Goal: Information Seeking & Learning: Learn about a topic

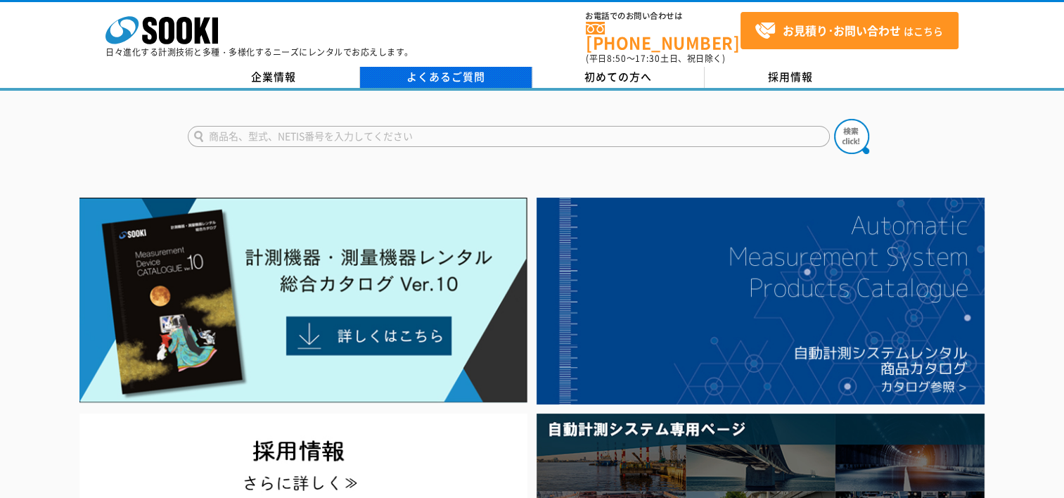
click at [445, 67] on link "よくあるご質問" at bounding box center [446, 77] width 172 height 21
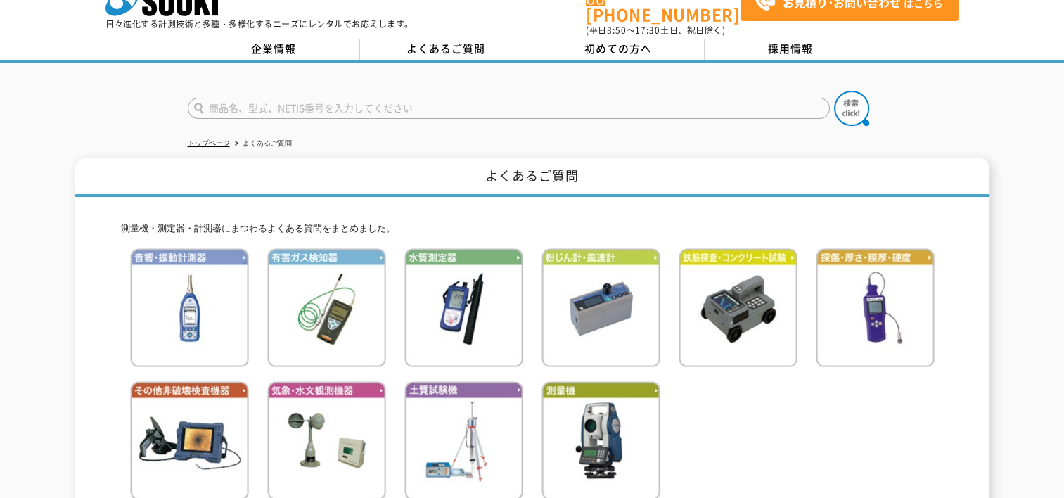
scroll to position [27, 0]
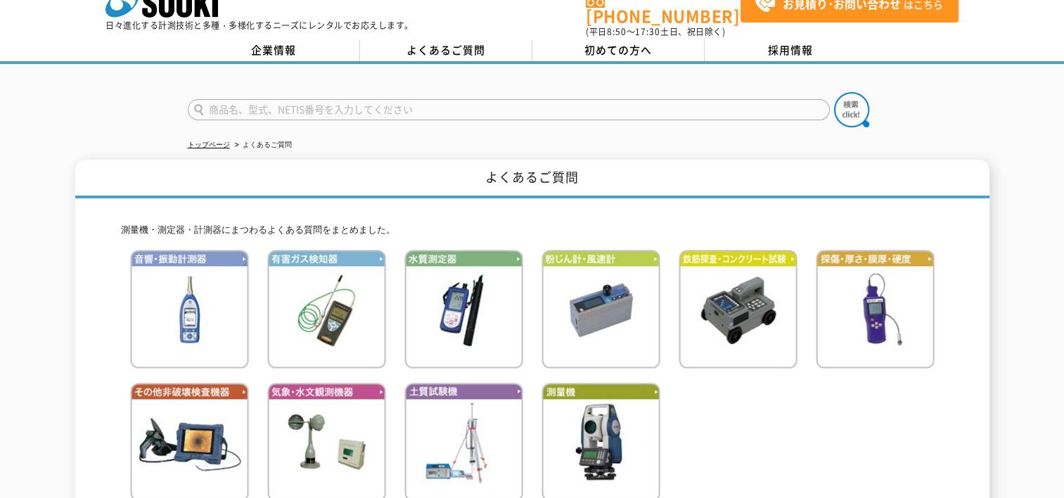
click at [256, 104] on input "text" at bounding box center [509, 109] width 642 height 21
type input "え"
type input "レンタルキャンセル"
click at [834, 92] on button at bounding box center [851, 109] width 35 height 35
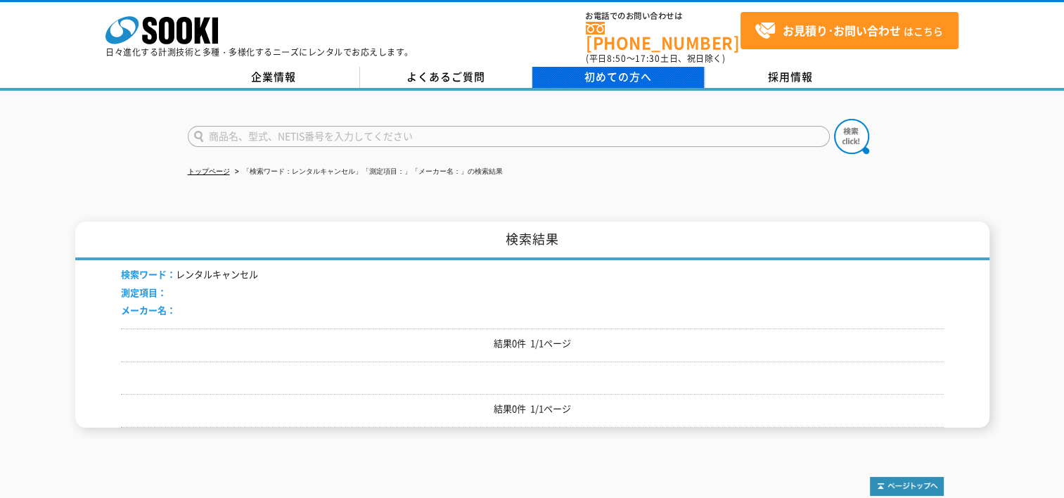
click at [660, 67] on link "初めての方へ" at bounding box center [619, 77] width 172 height 21
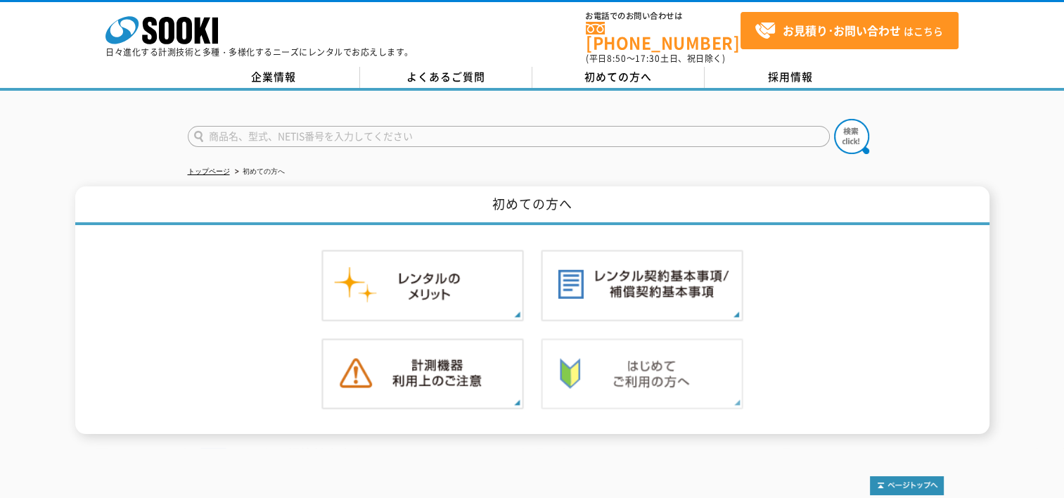
click at [644, 353] on img at bounding box center [642, 374] width 203 height 72
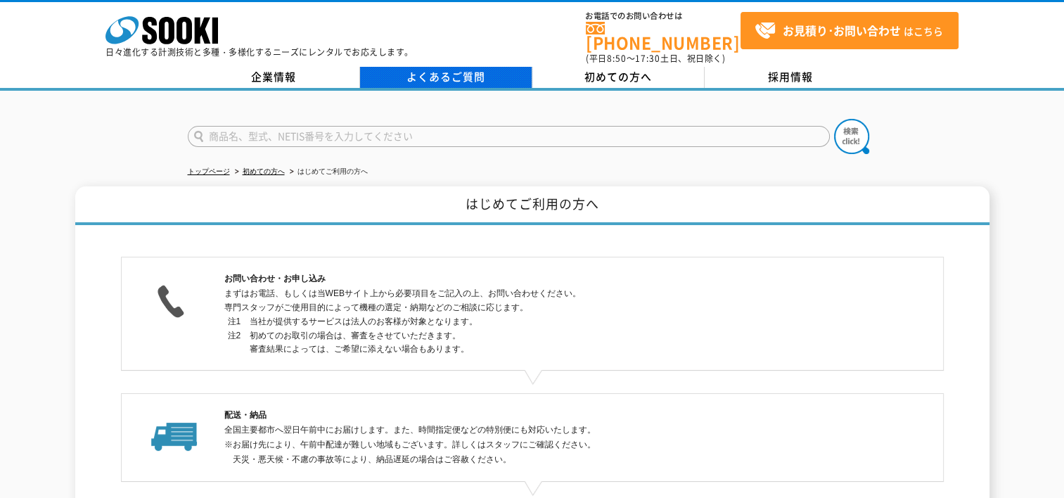
click at [459, 76] on link "よくあるご質問" at bounding box center [446, 77] width 172 height 21
